Goal: Task Accomplishment & Management: Manage account settings

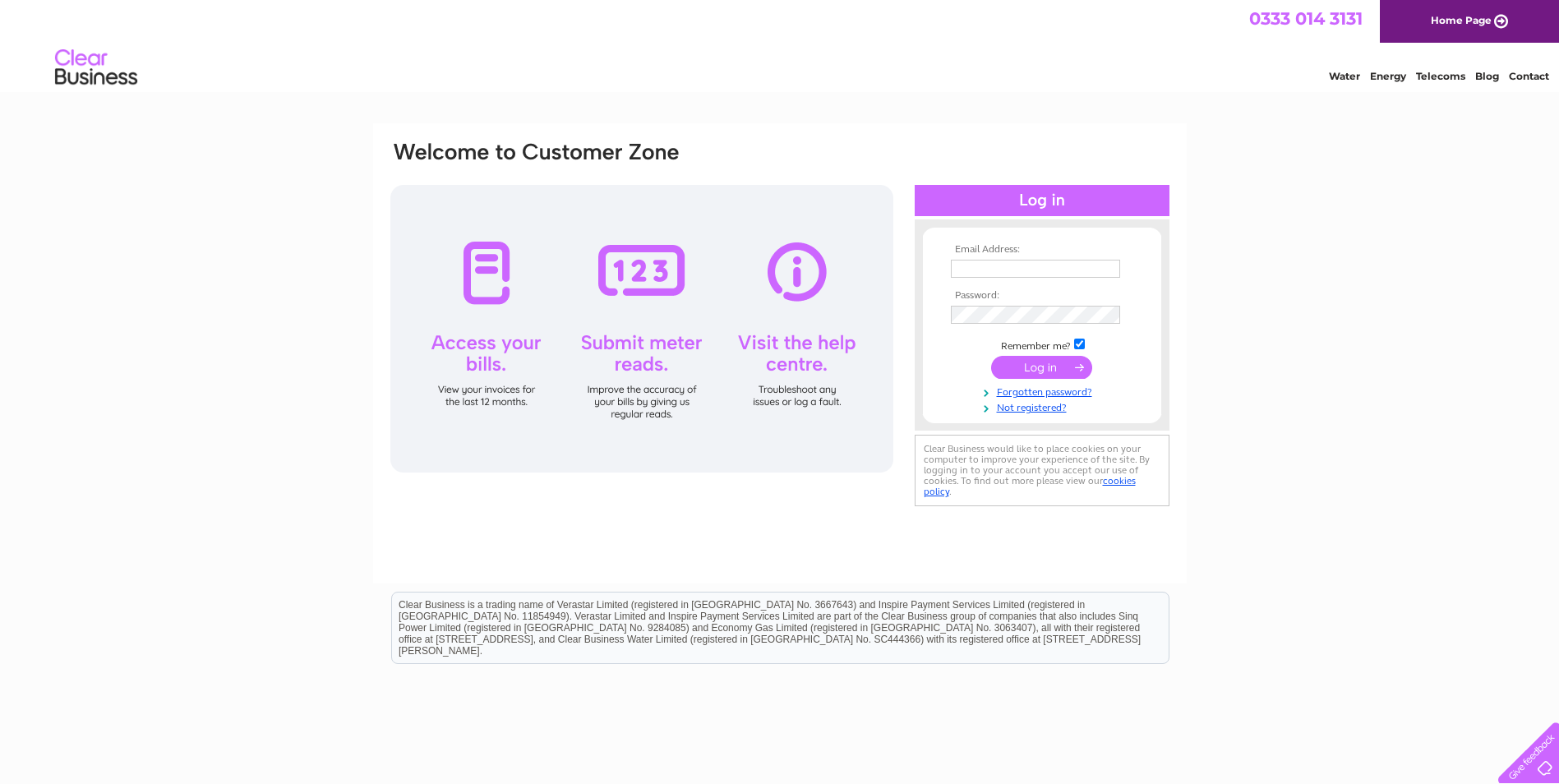
click at [486, 353] on div at bounding box center [642, 328] width 503 height 288
click at [957, 266] on input "text" at bounding box center [1036, 270] width 171 height 20
type input "[EMAIL_ADDRESS][DOMAIN_NAME]"
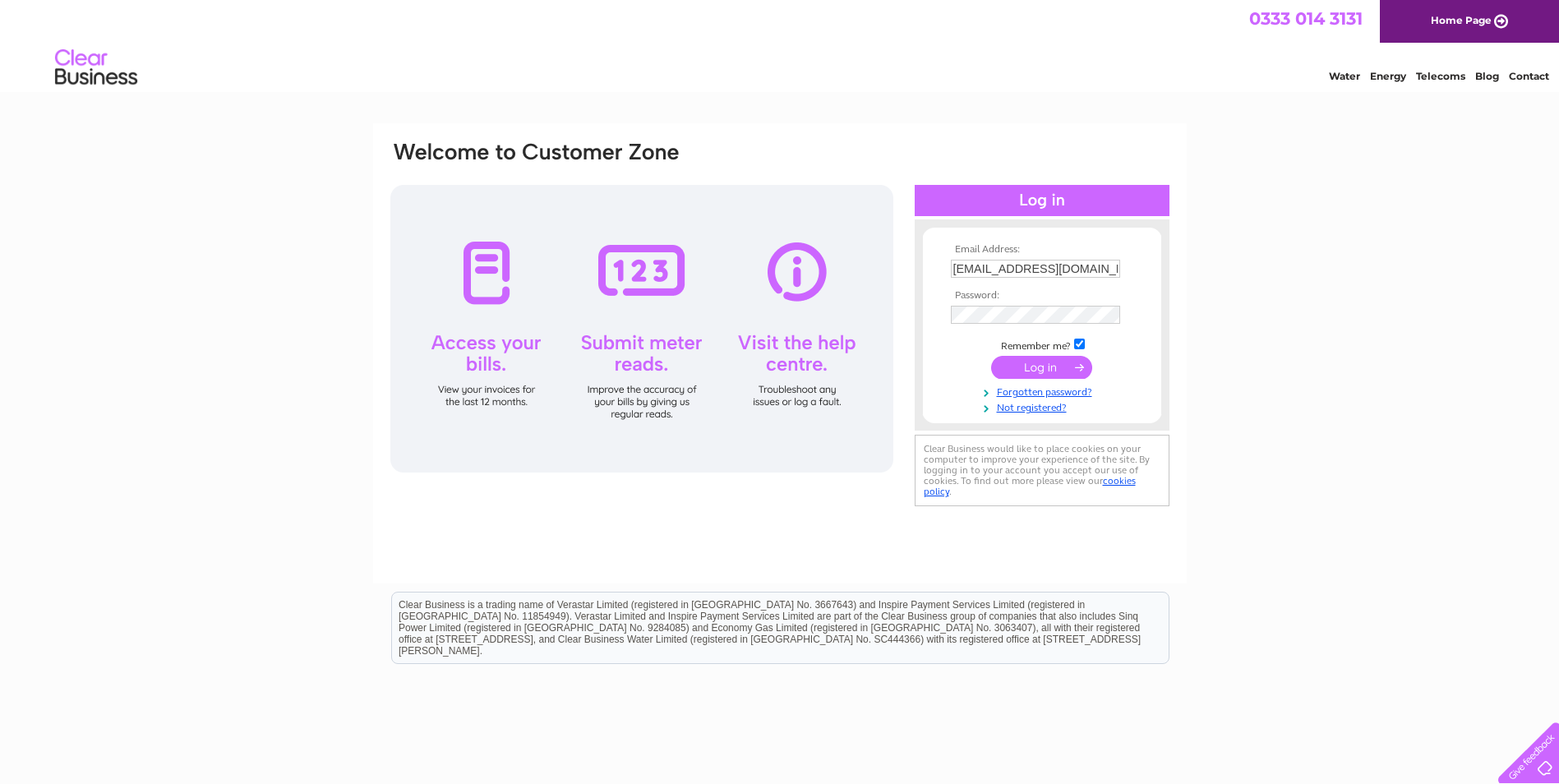
click at [1081, 345] on input "checkbox" at bounding box center [1079, 344] width 10 height 10
checkbox input "false"
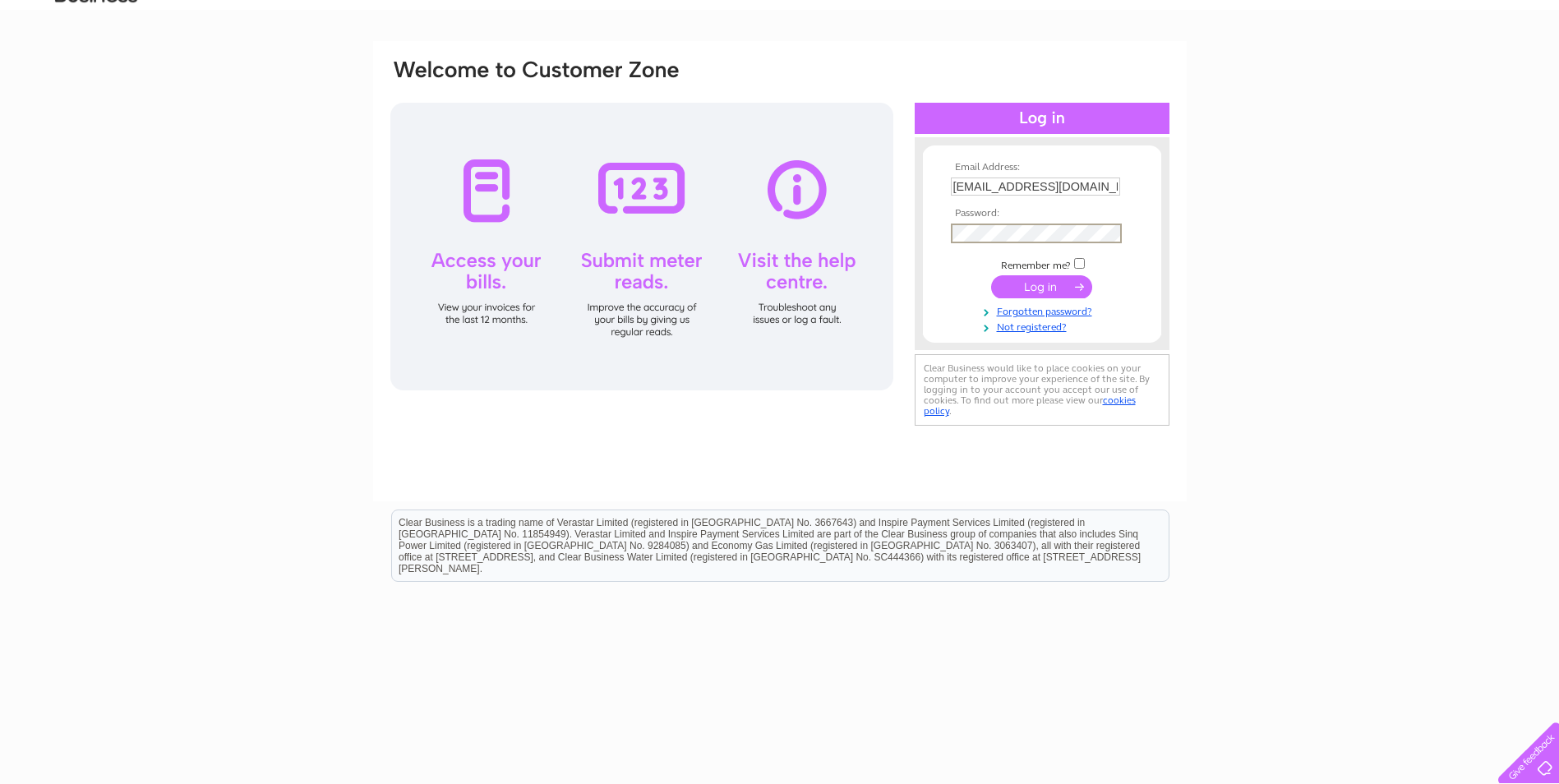
scroll to position [93, 0]
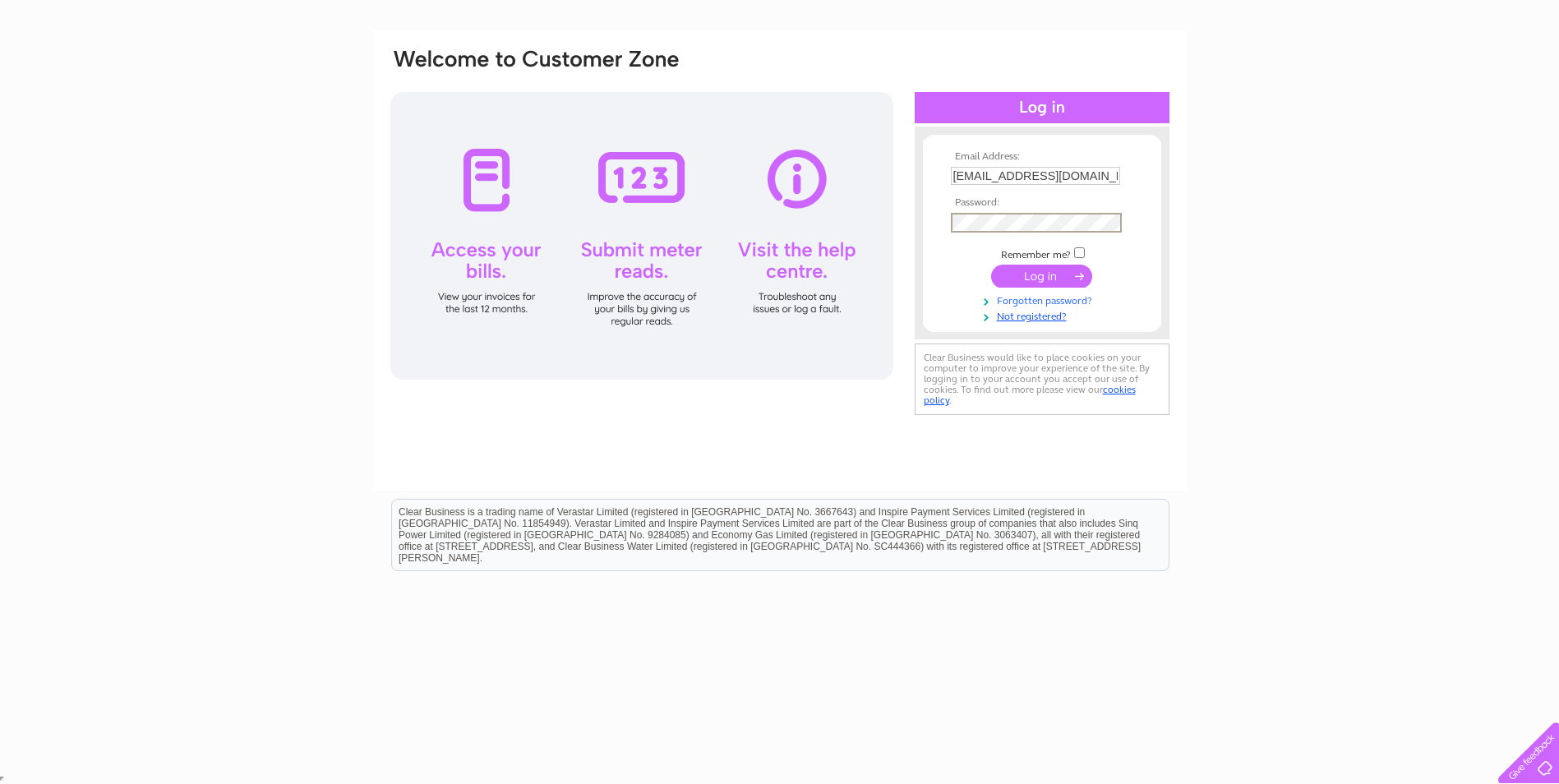
click at [1037, 300] on link "Forgotten password?" at bounding box center [1043, 299] width 186 height 15
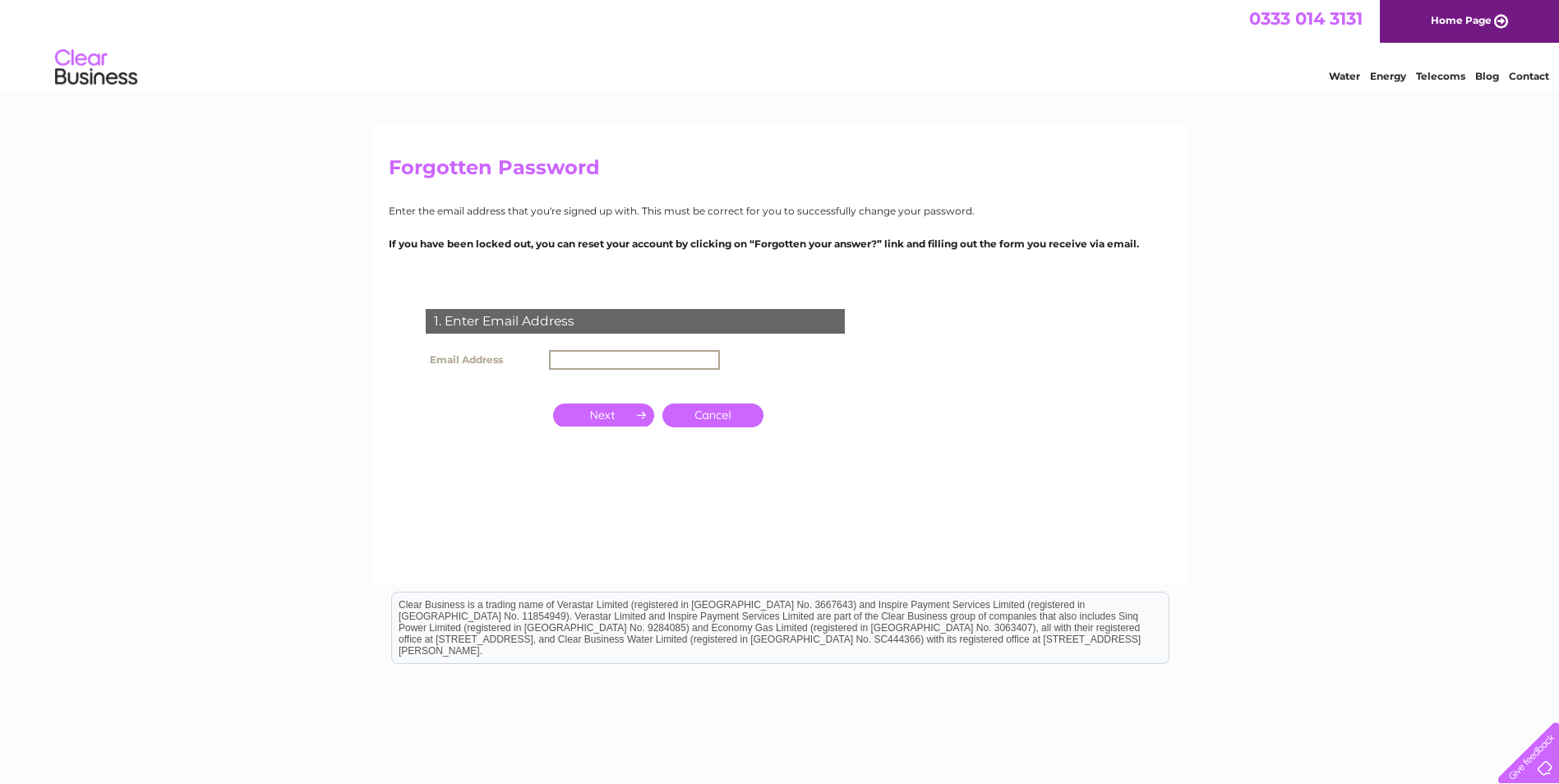
click at [581, 362] on input "text" at bounding box center [634, 360] width 171 height 20
click at [1527, 76] on link "Contact" at bounding box center [1529, 76] width 40 height 12
